Goal: Information Seeking & Learning: Learn about a topic

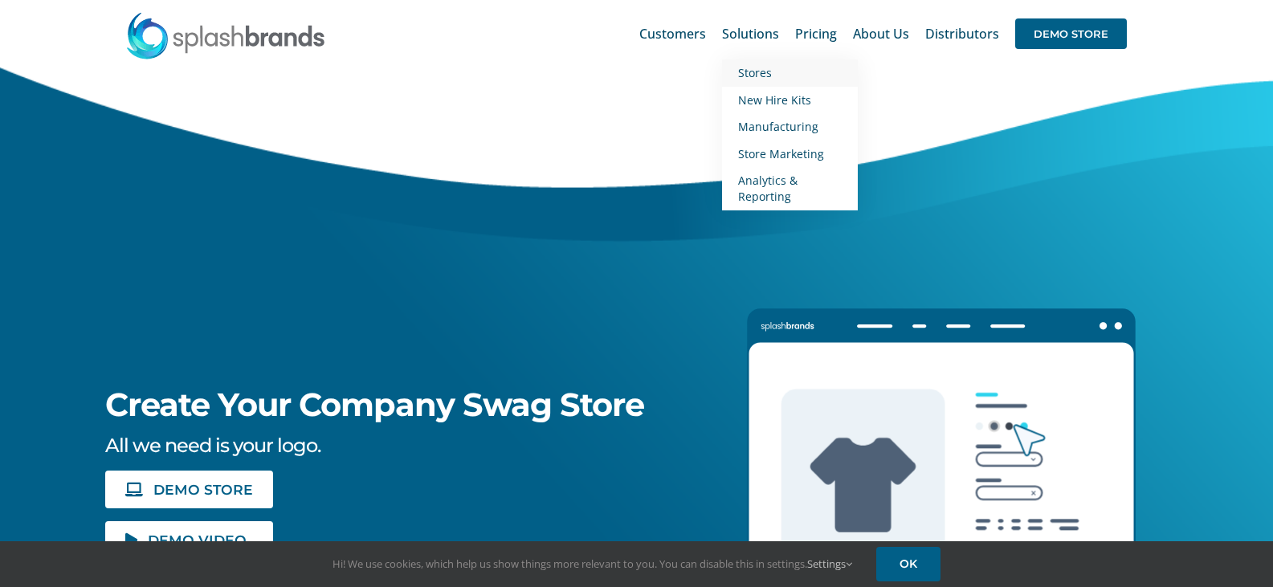
click at [749, 73] on span "Stores" at bounding box center [755, 72] width 34 height 15
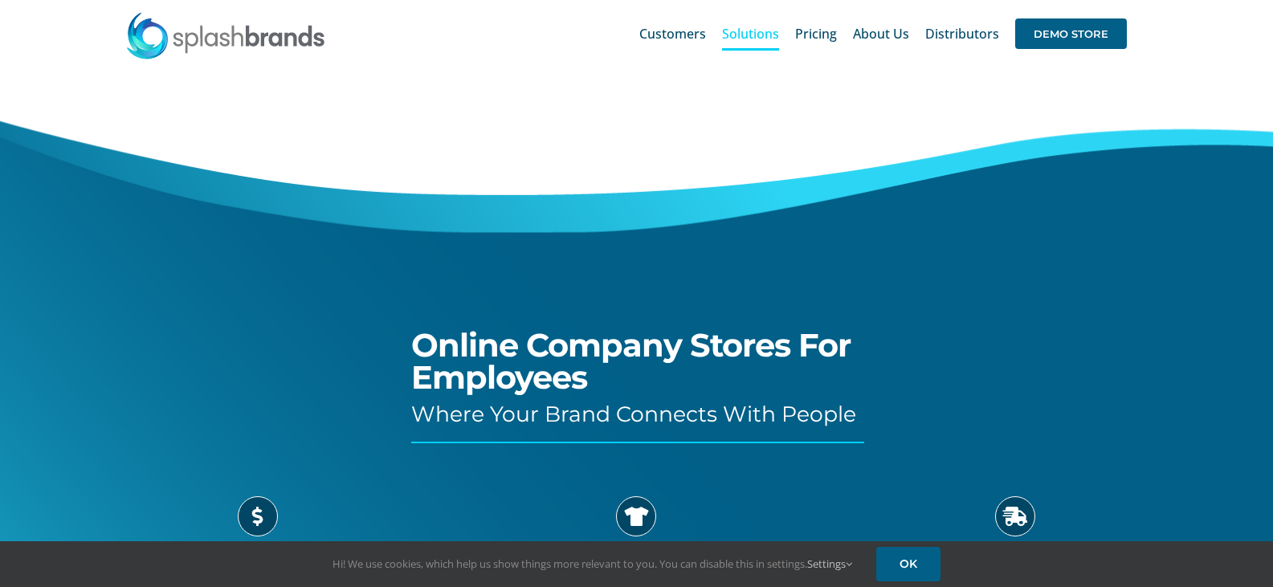
click at [255, 40] on img at bounding box center [225, 35] width 201 height 48
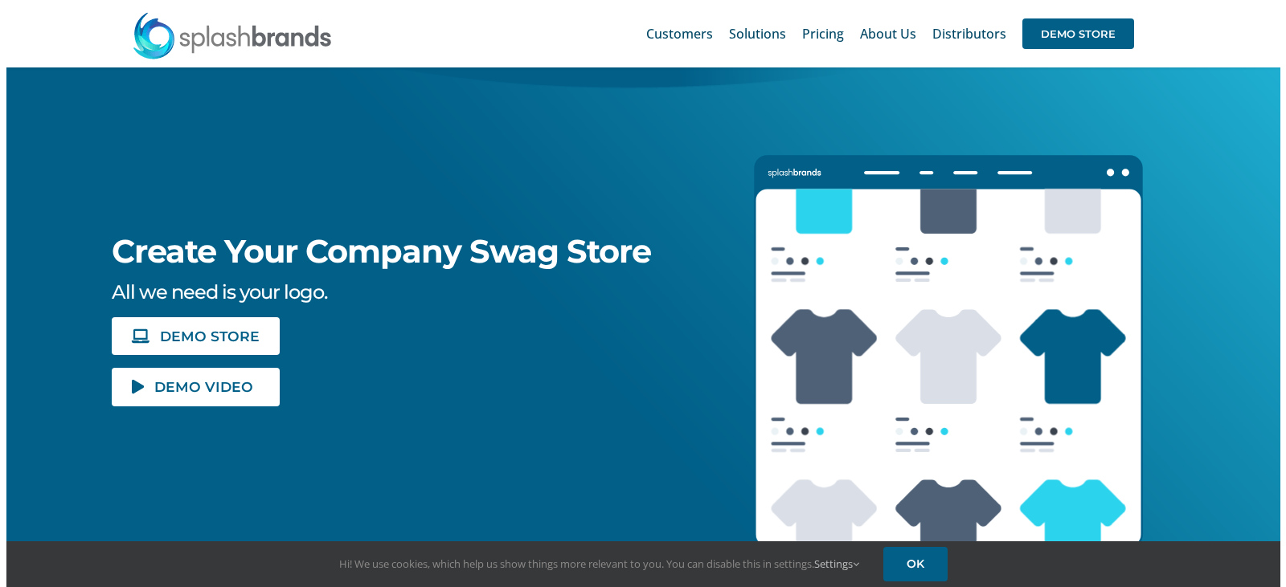
scroll to position [143, 0]
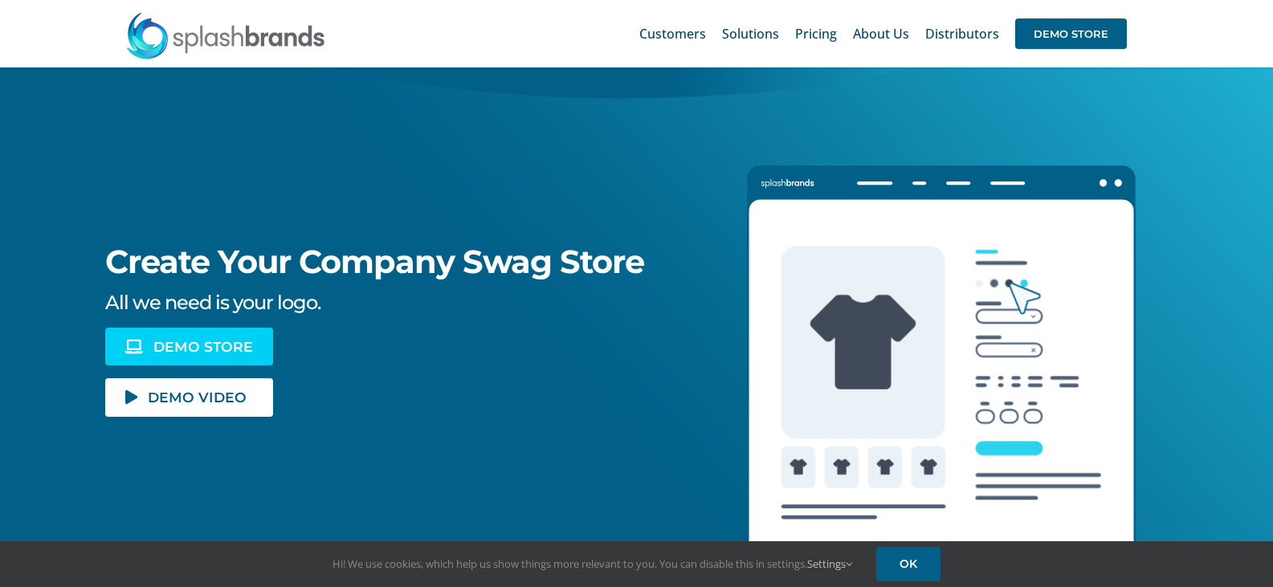
click at [212, 337] on link "DEMO STORE" at bounding box center [188, 347] width 167 height 38
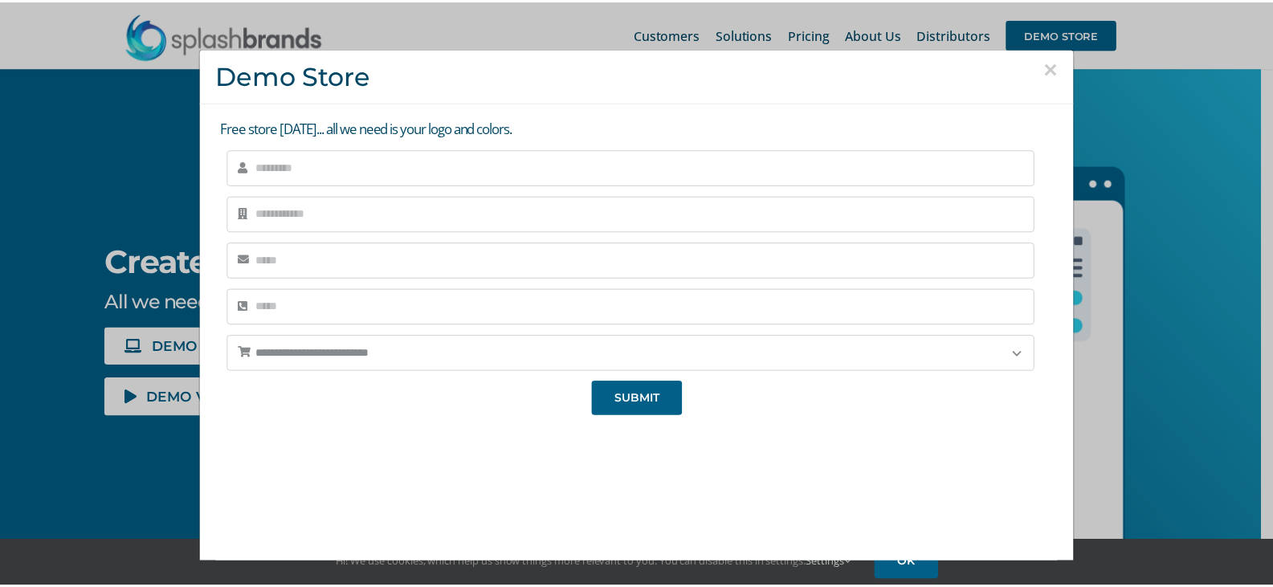
scroll to position [0, 0]
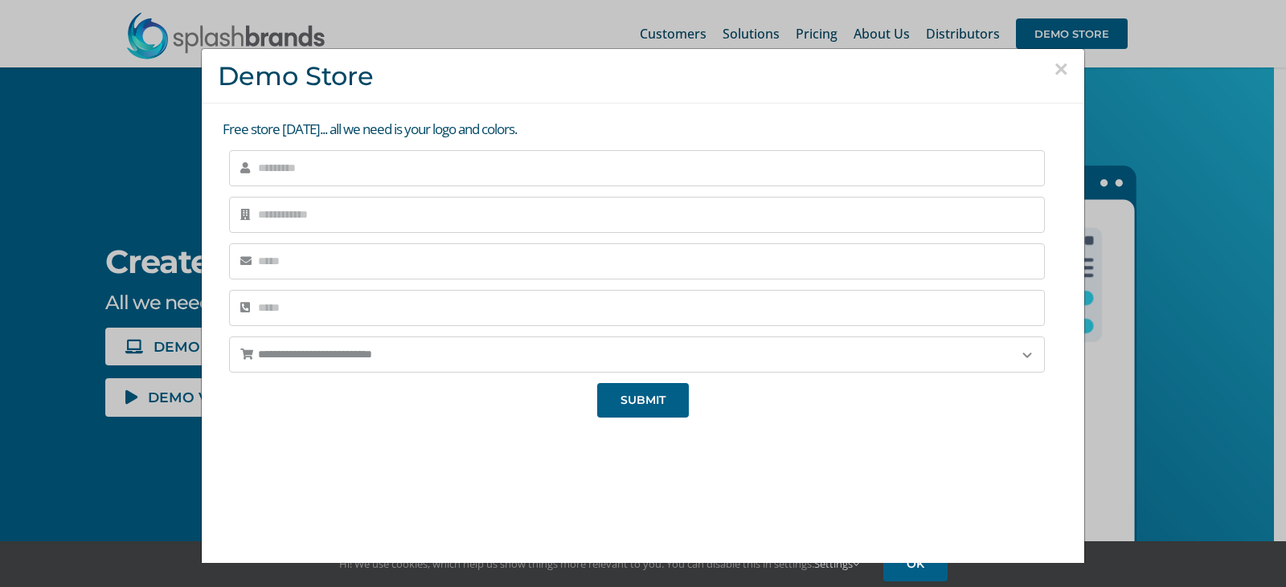
click at [1053, 68] on button "×" at bounding box center [1060, 69] width 14 height 24
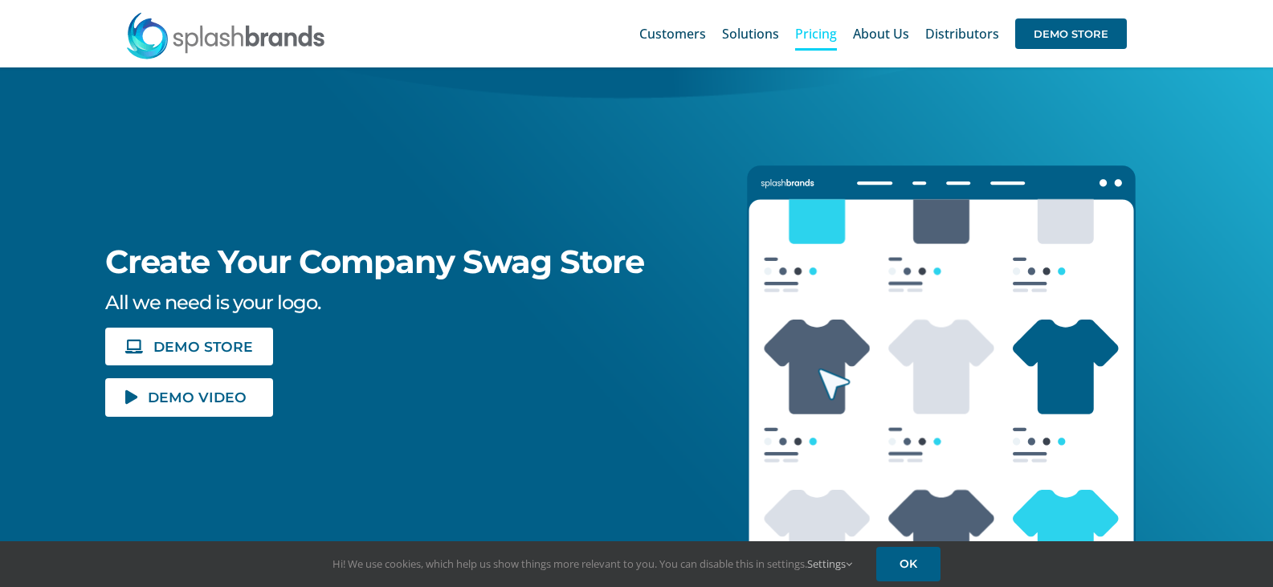
click at [828, 43] on link "Pricing" at bounding box center [816, 33] width 42 height 51
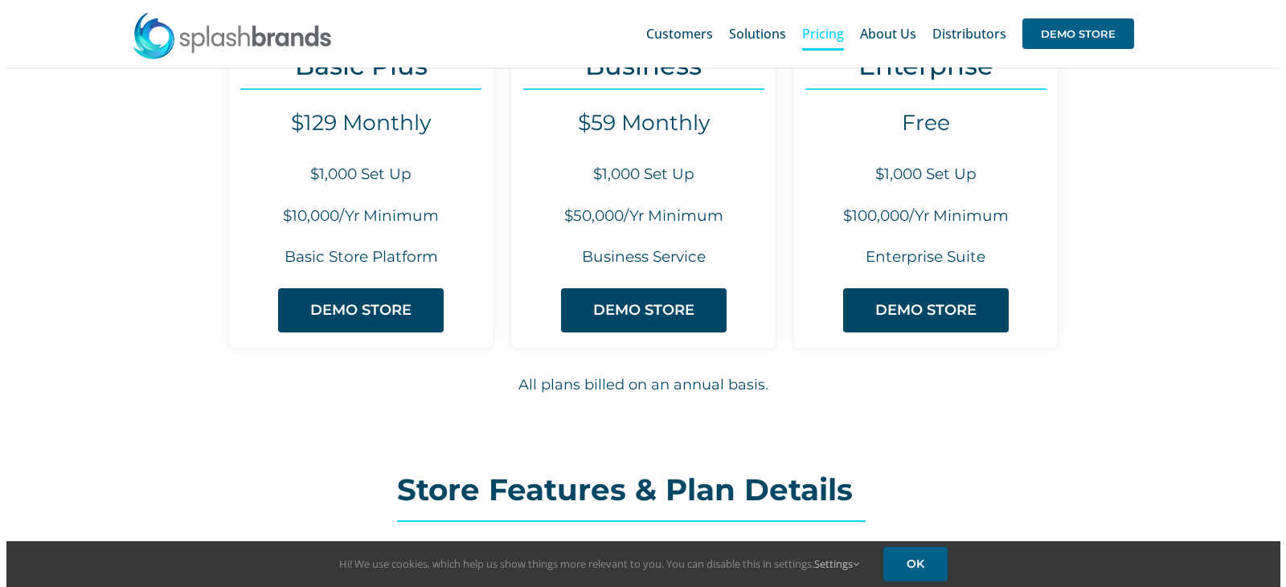
scroll to position [148, 0]
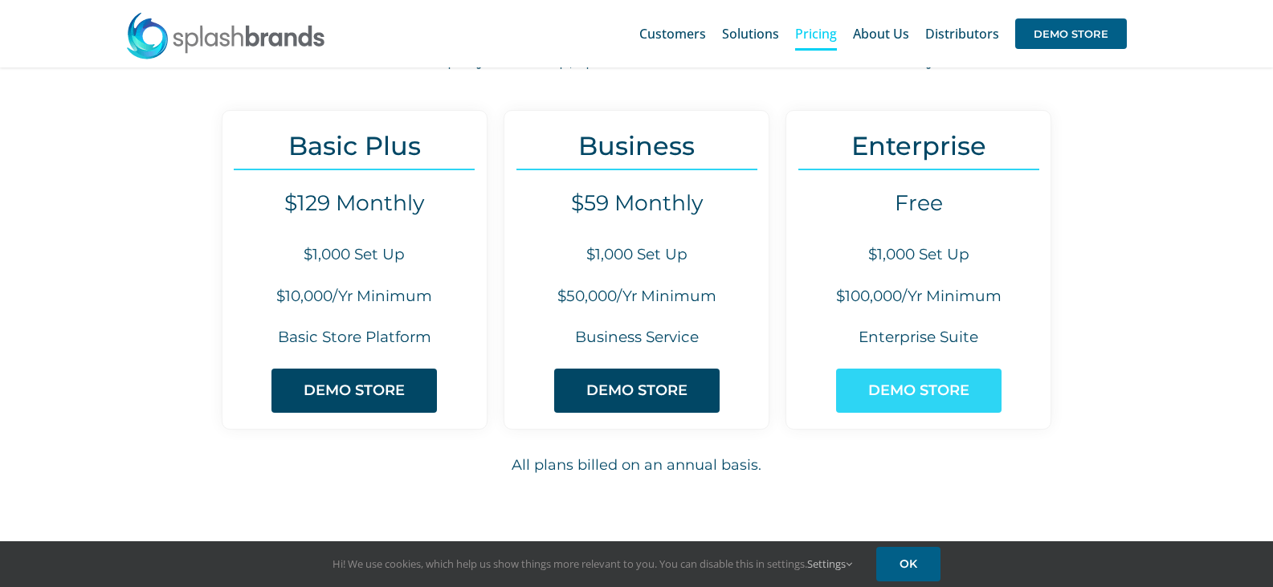
click at [939, 390] on span "DEMO STORE" at bounding box center [919, 390] width 101 height 17
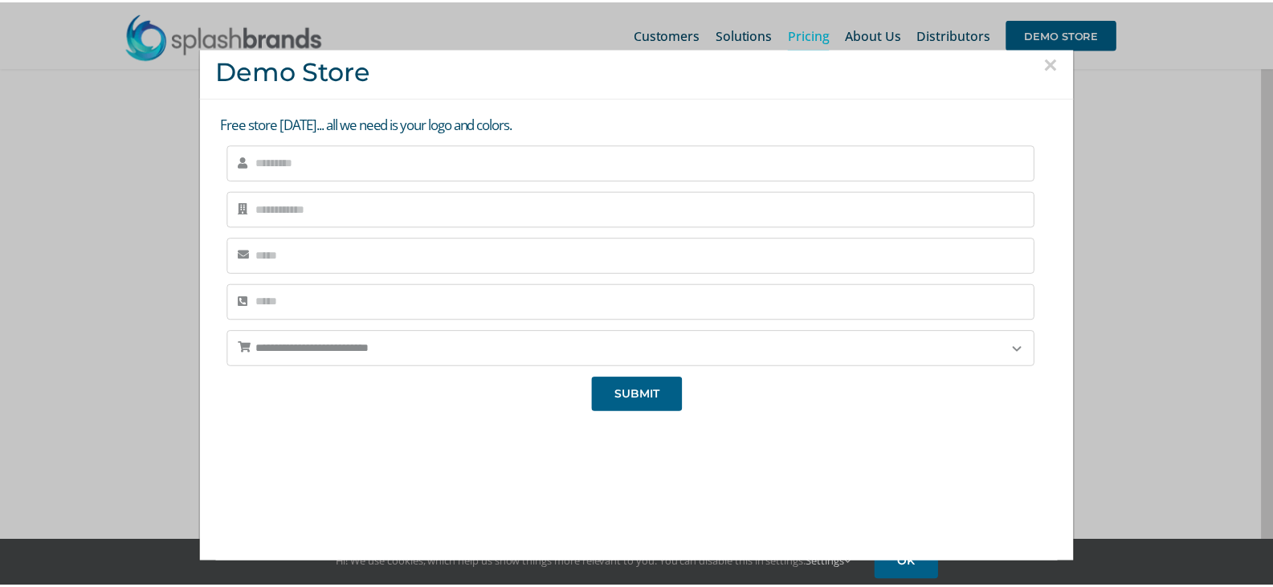
scroll to position [0, 0]
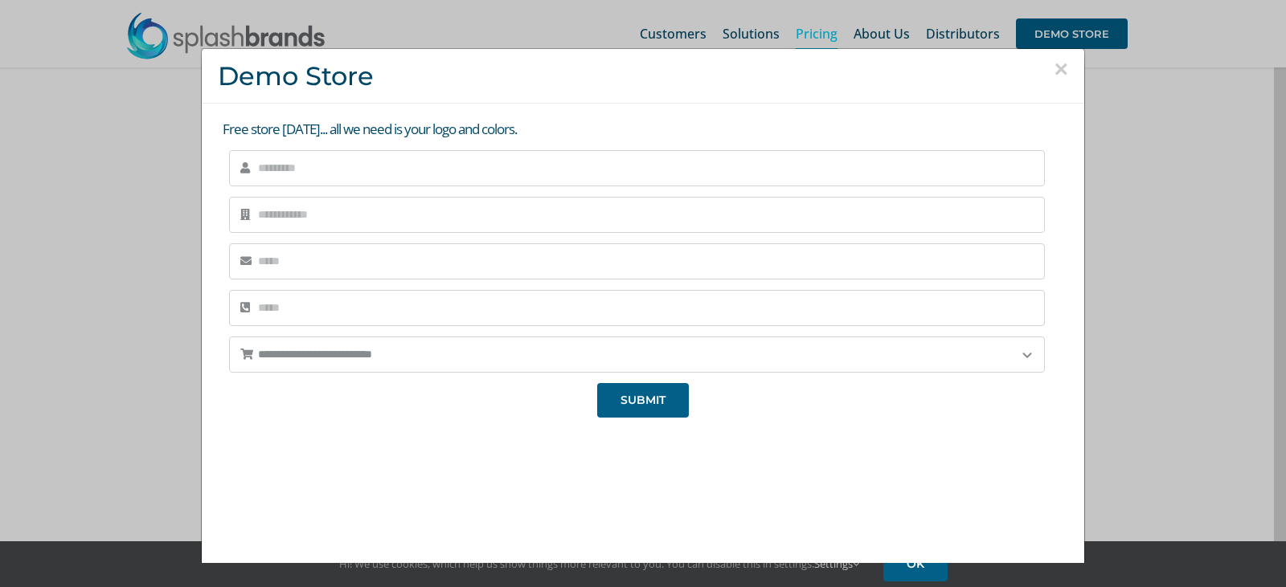
click at [1050, 76] on div "× Demo Store" at bounding box center [643, 76] width 882 height 55
click at [1053, 74] on button "×" at bounding box center [1060, 69] width 14 height 24
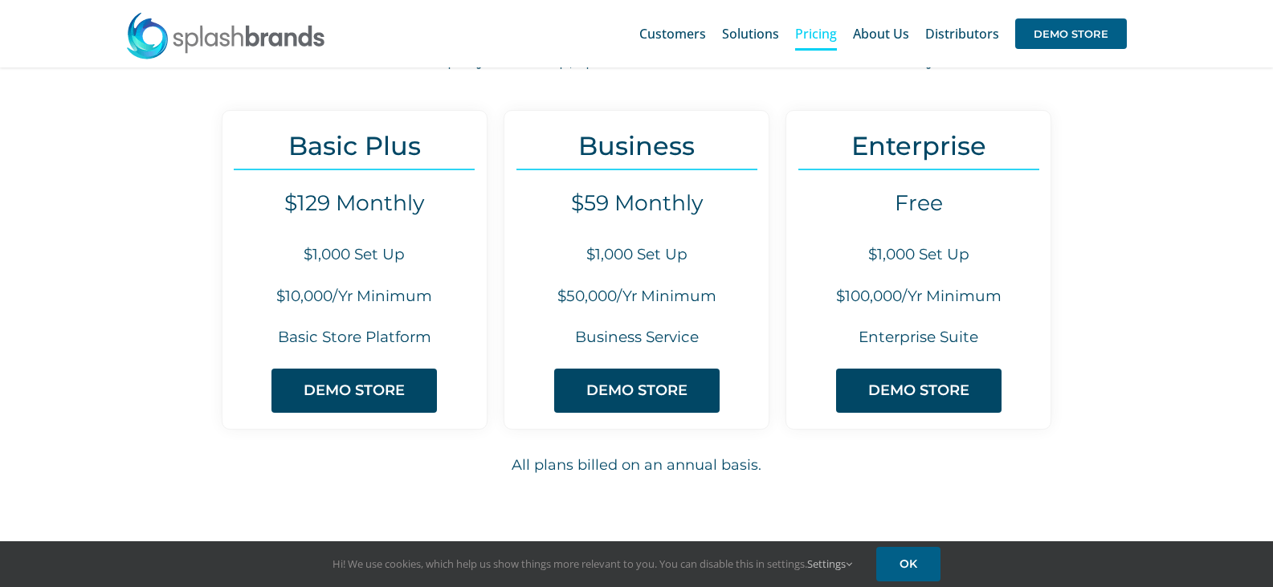
click at [1221, 427] on div "Basic Plus $129 Monthly $1,000 Set Up $10,000/Yr Minimum Basic Store Platform D…" at bounding box center [636, 298] width 1273 height 421
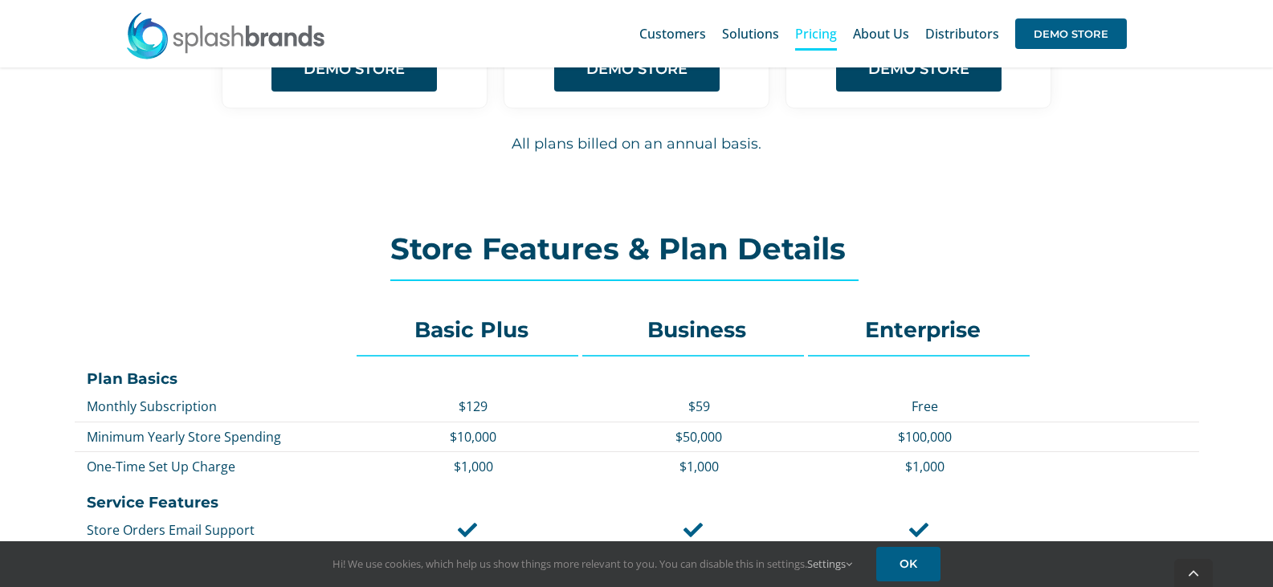
scroll to position [630, 0]
